Goal: Check status: Check status

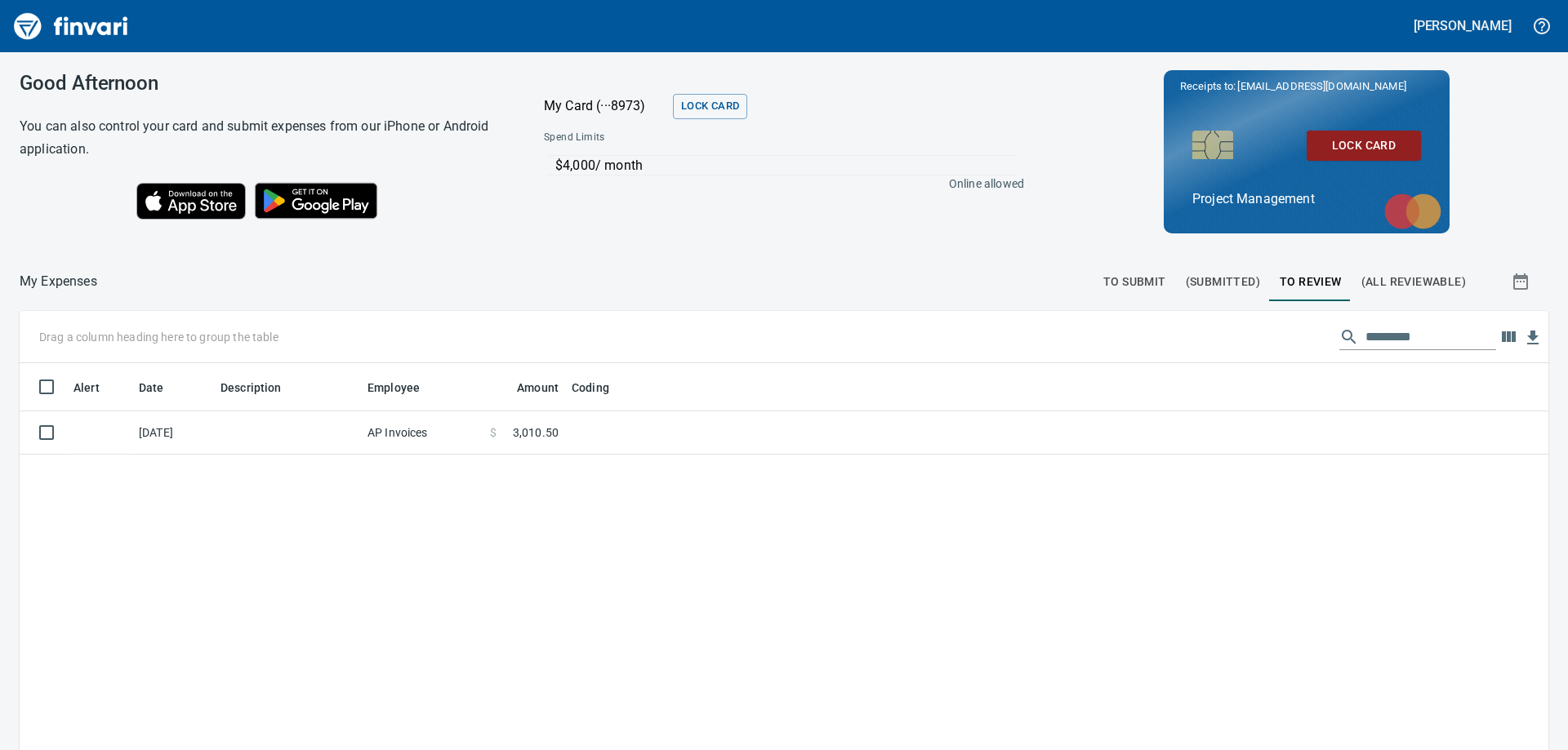
scroll to position [558, 1504]
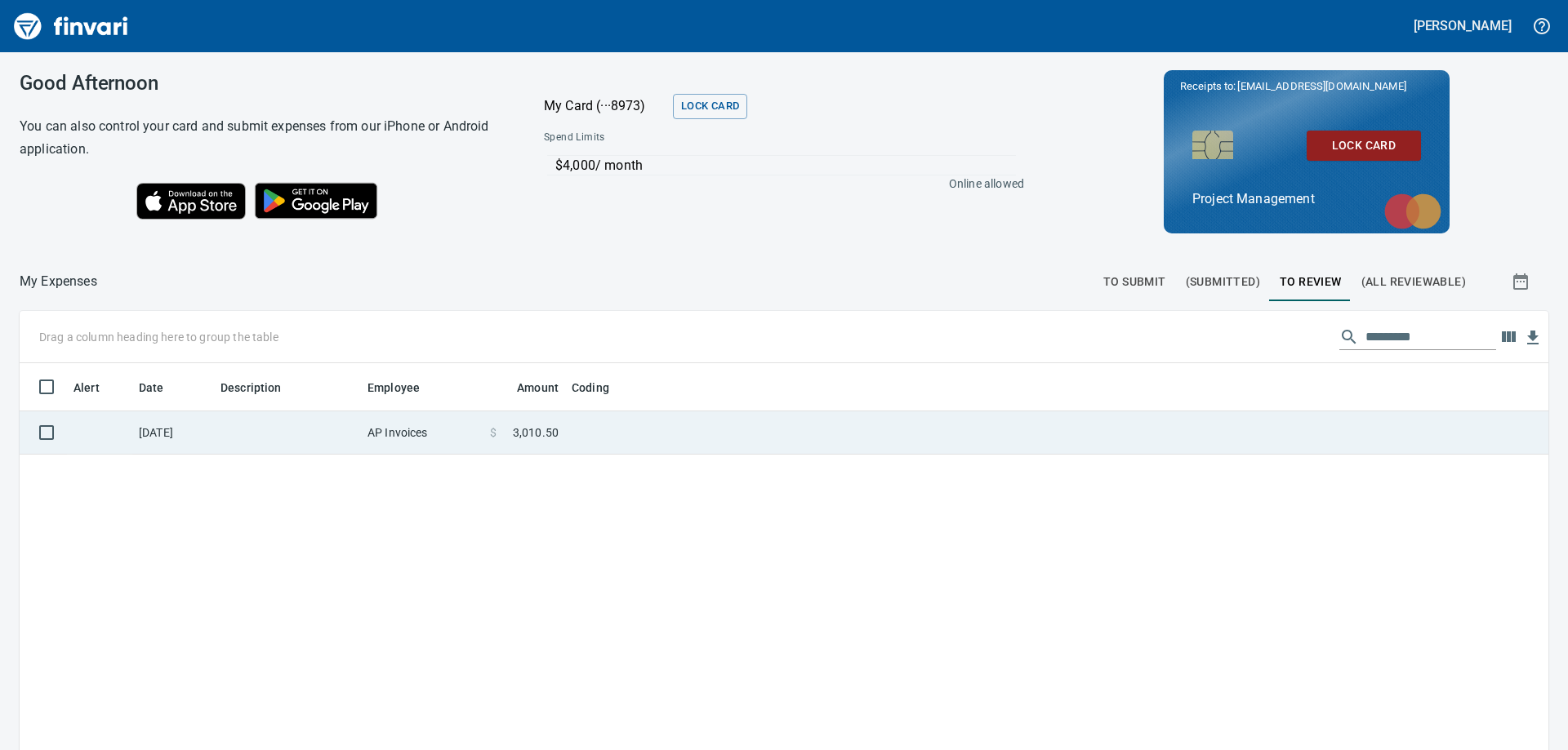
click at [590, 435] on td at bounding box center [768, 433] width 408 height 44
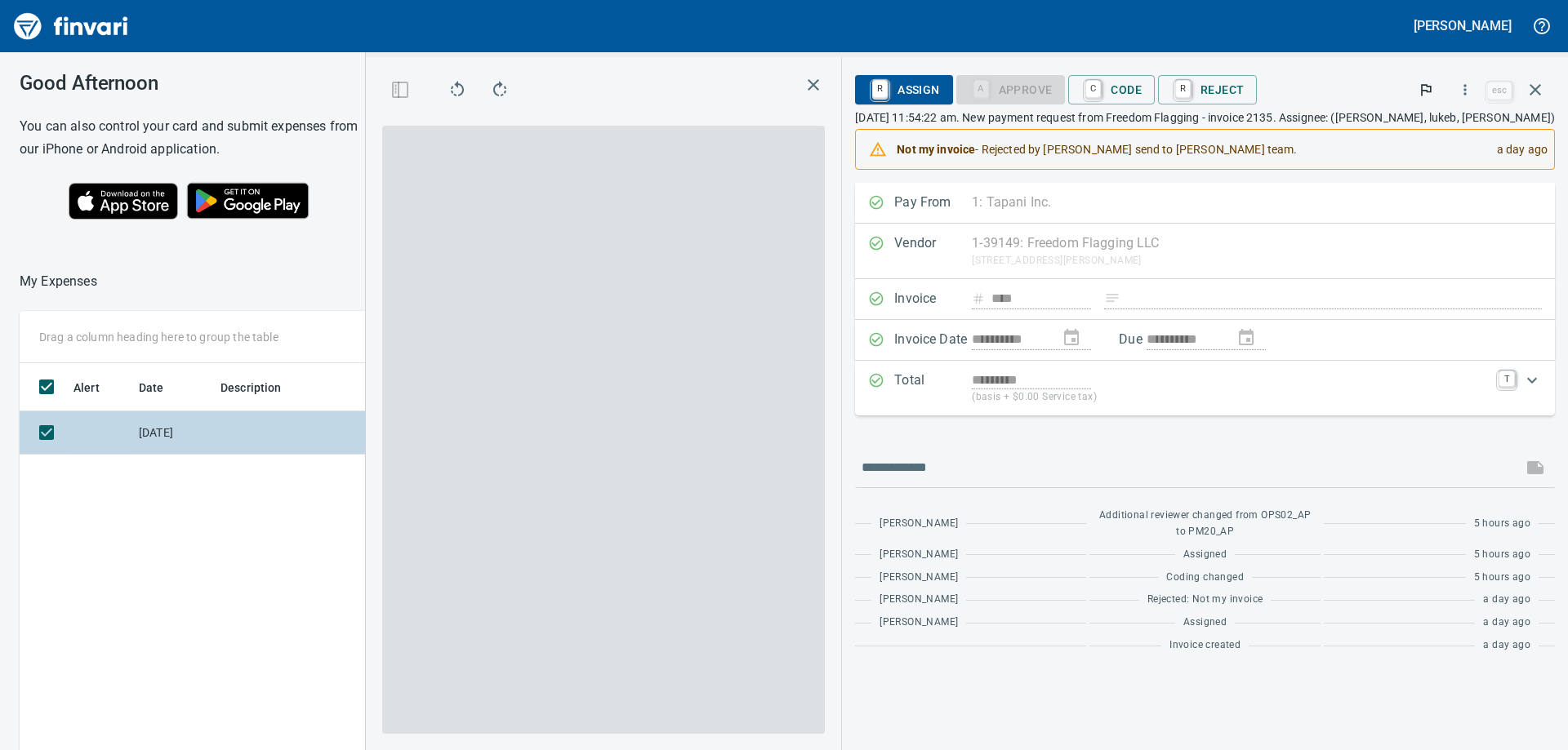
scroll to position [558, 1096]
